Goal: Communication & Community: Connect with others

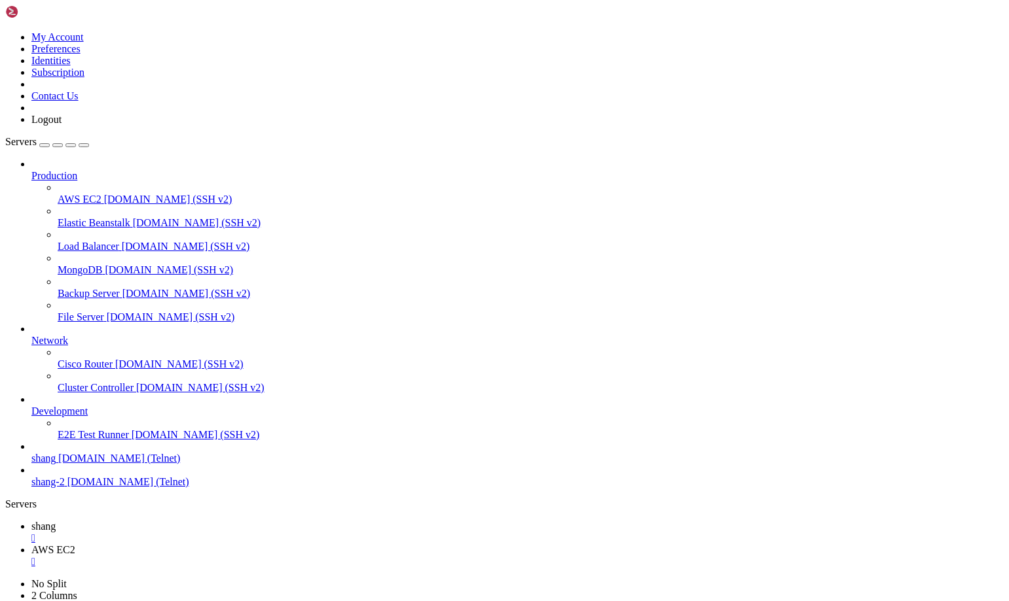
scroll to position [12, 3]
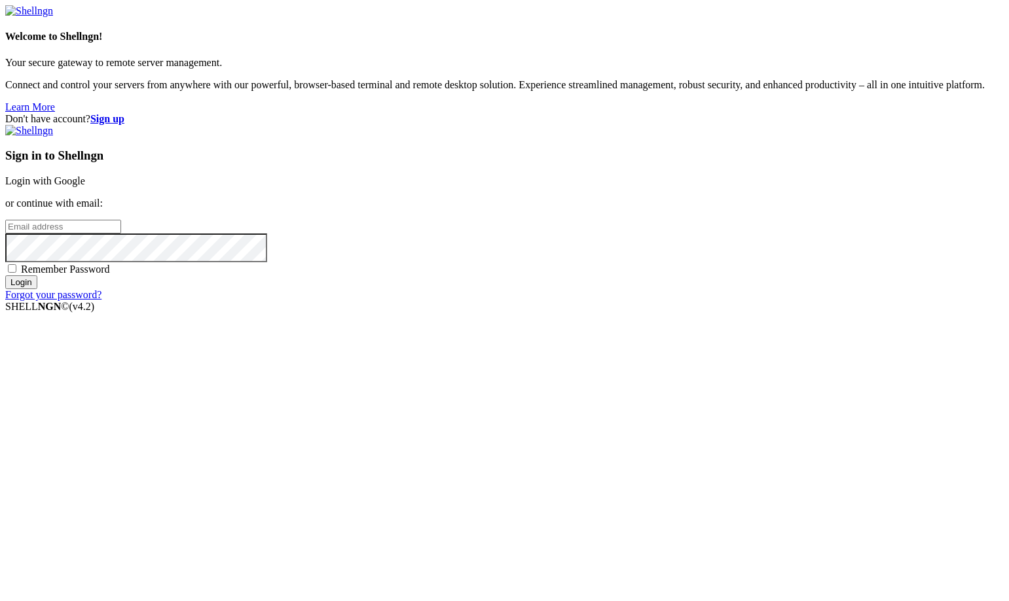
click at [85, 187] on link "Login with Google" at bounding box center [45, 180] width 80 height 11
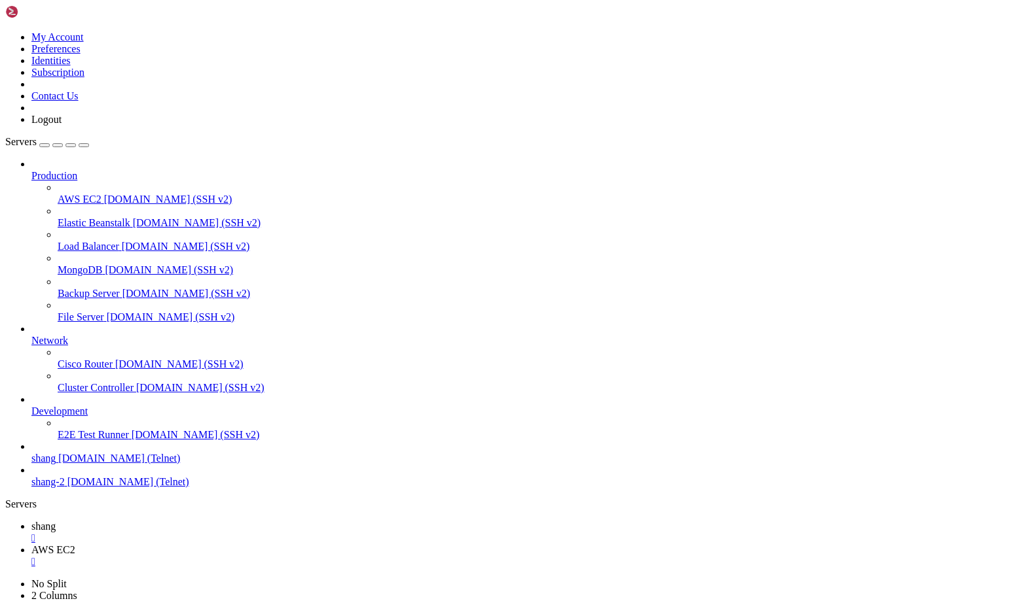
click at [56, 521] on span "shang" at bounding box center [43, 526] width 24 height 11
drag, startPoint x: 845, startPoint y: 794, endPoint x: 1004, endPoint y: 1365, distance: 593.1
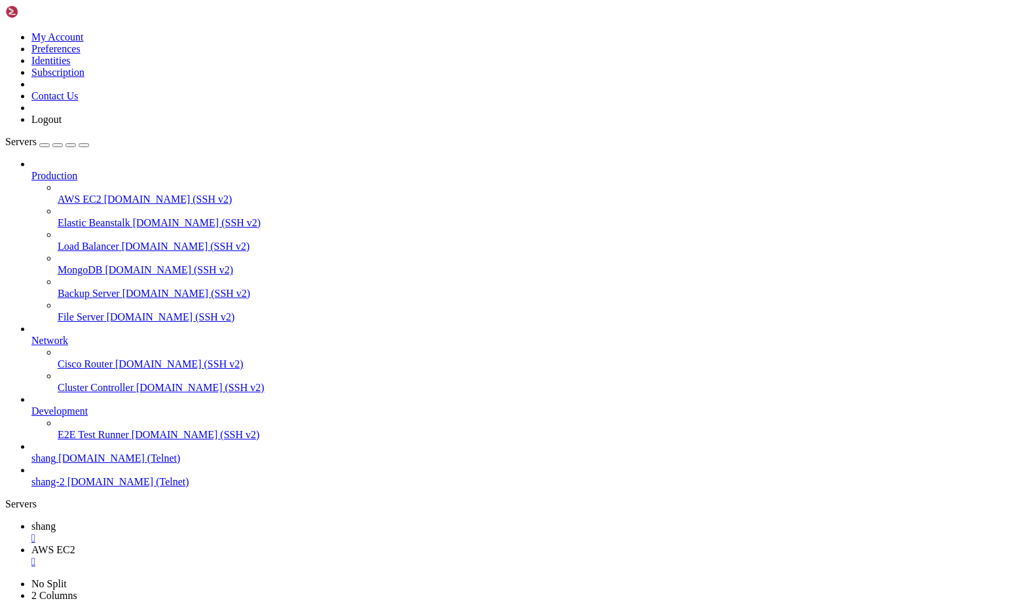
scroll to position [19477, 0]
drag, startPoint x: 846, startPoint y: 1317, endPoint x: 1009, endPoint y: 1375, distance: 173.5
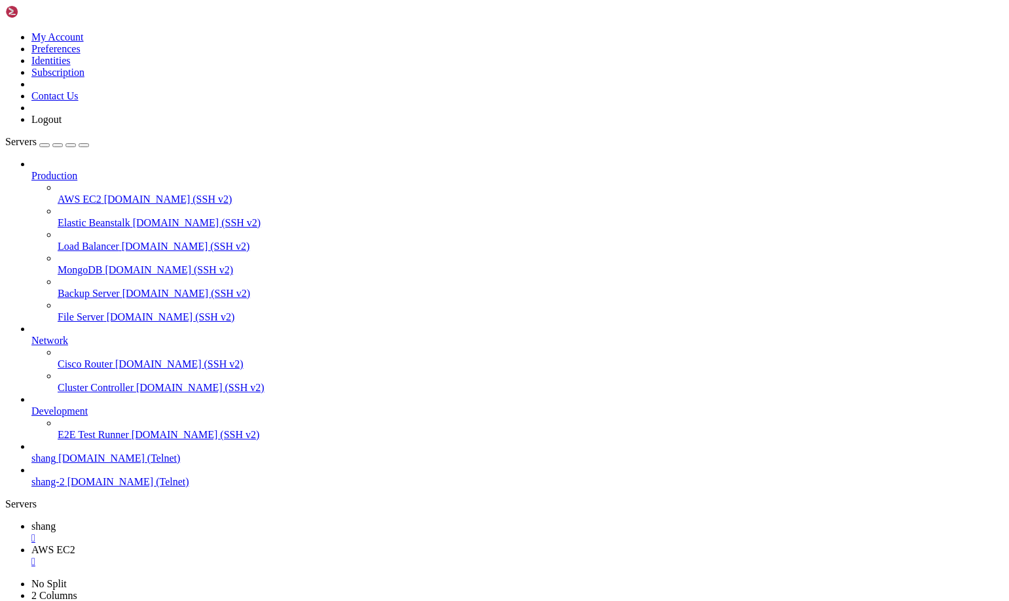
drag, startPoint x: 41, startPoint y: 1175, endPoint x: 117, endPoint y: 1181, distance: 76.7
